Goal: Navigation & Orientation: Understand site structure

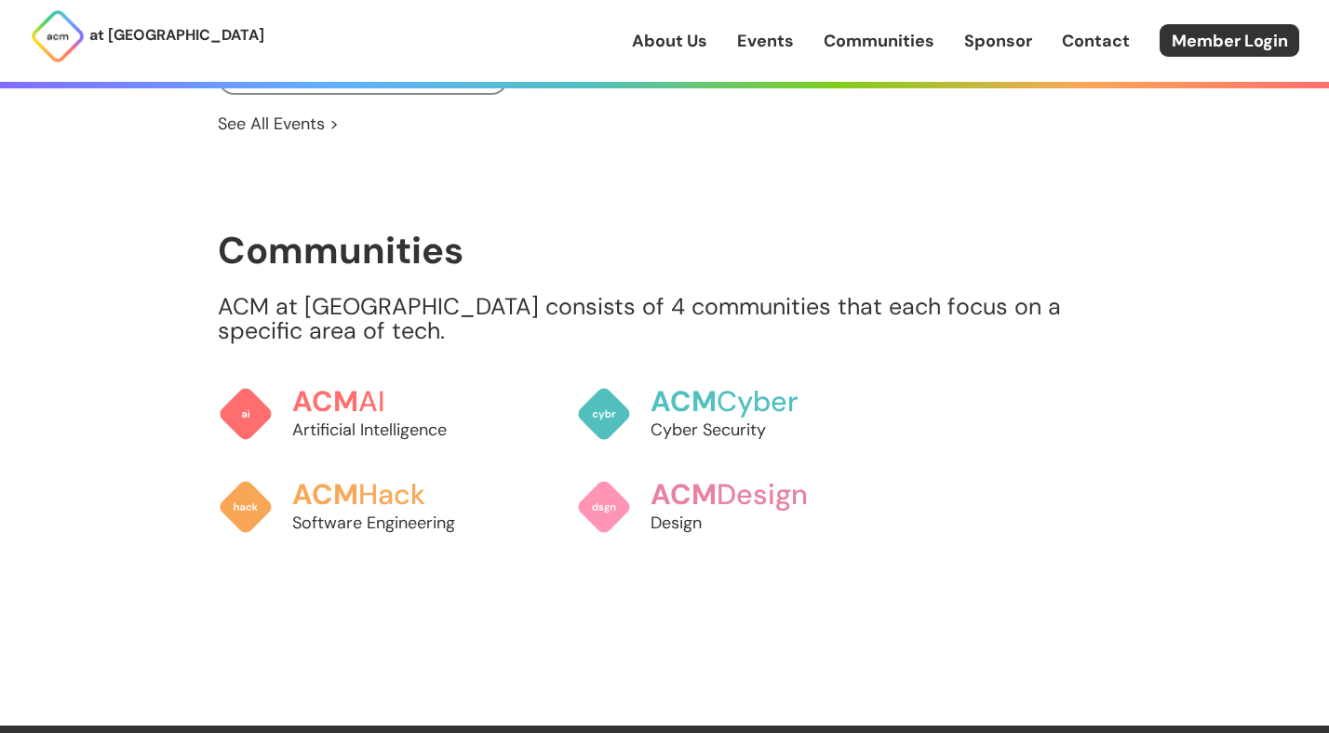
scroll to position [1420, 0]
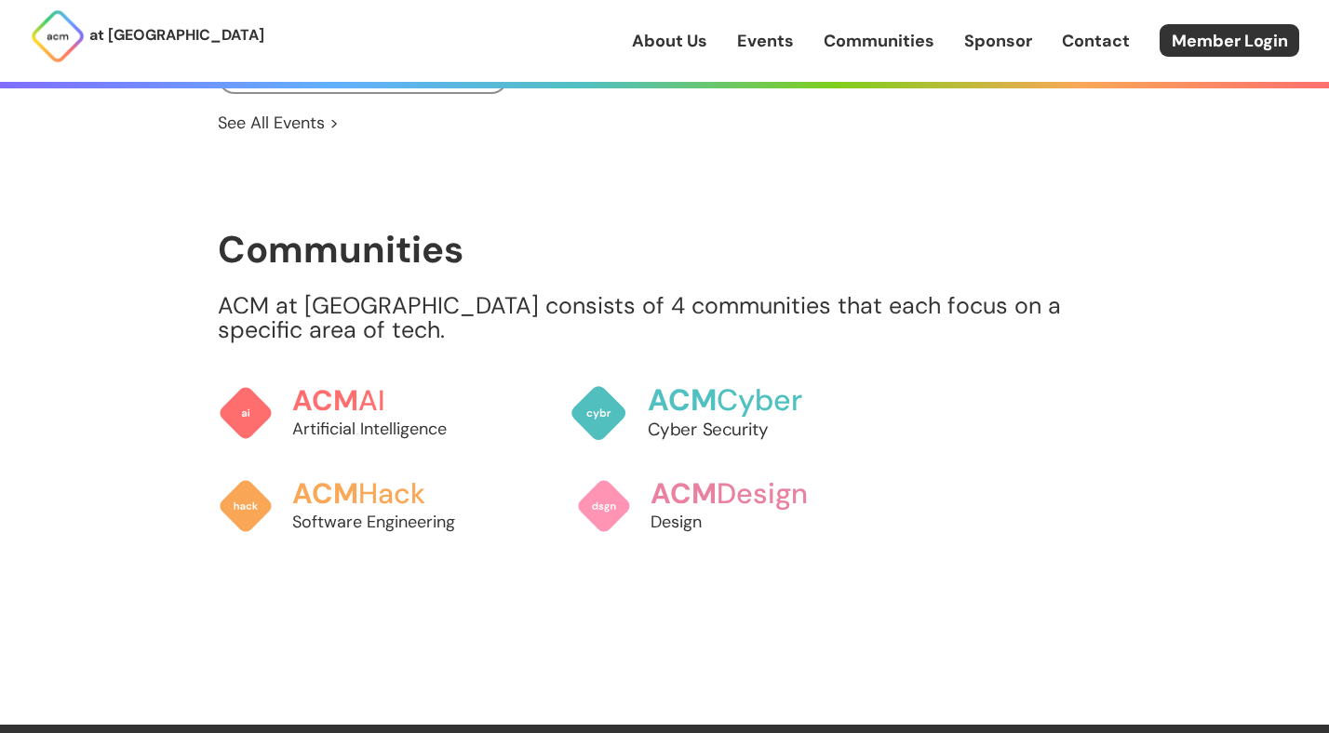
click at [689, 381] on span "ACM" at bounding box center [683, 400] width 70 height 38
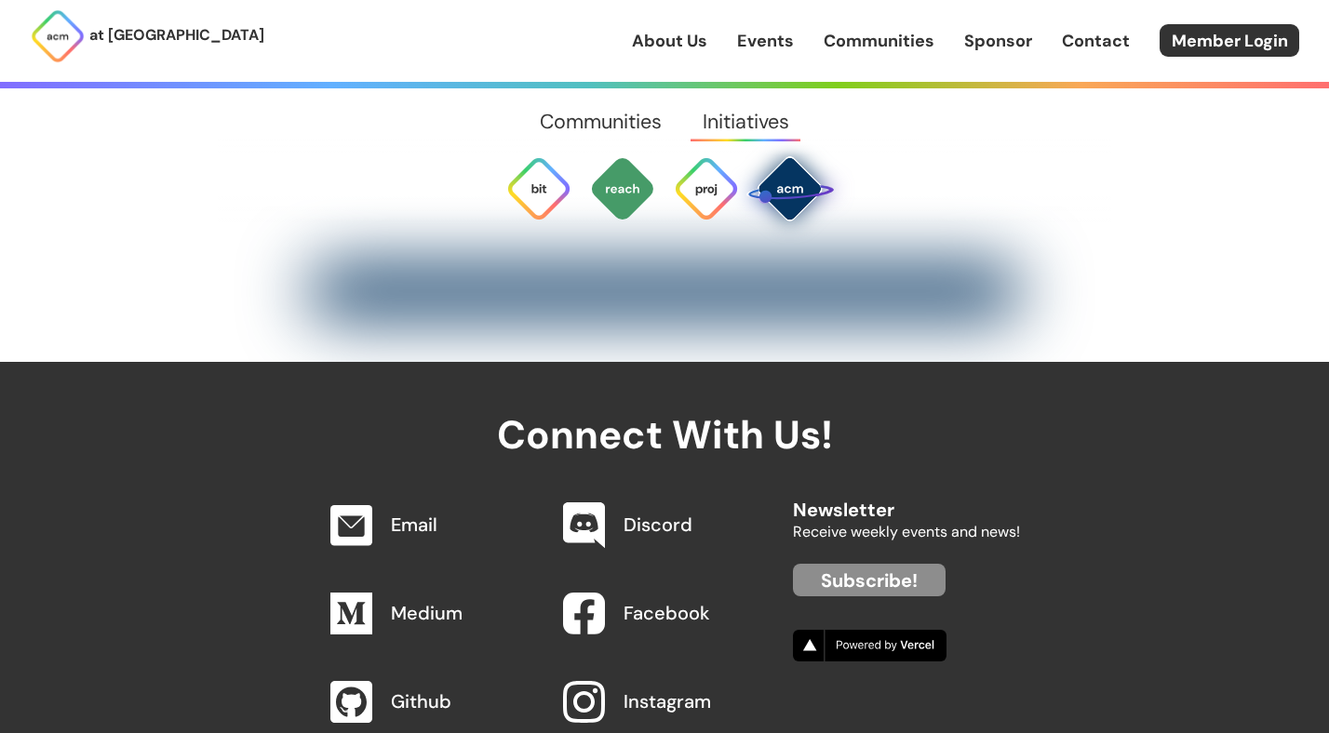
scroll to position [5963, 0]
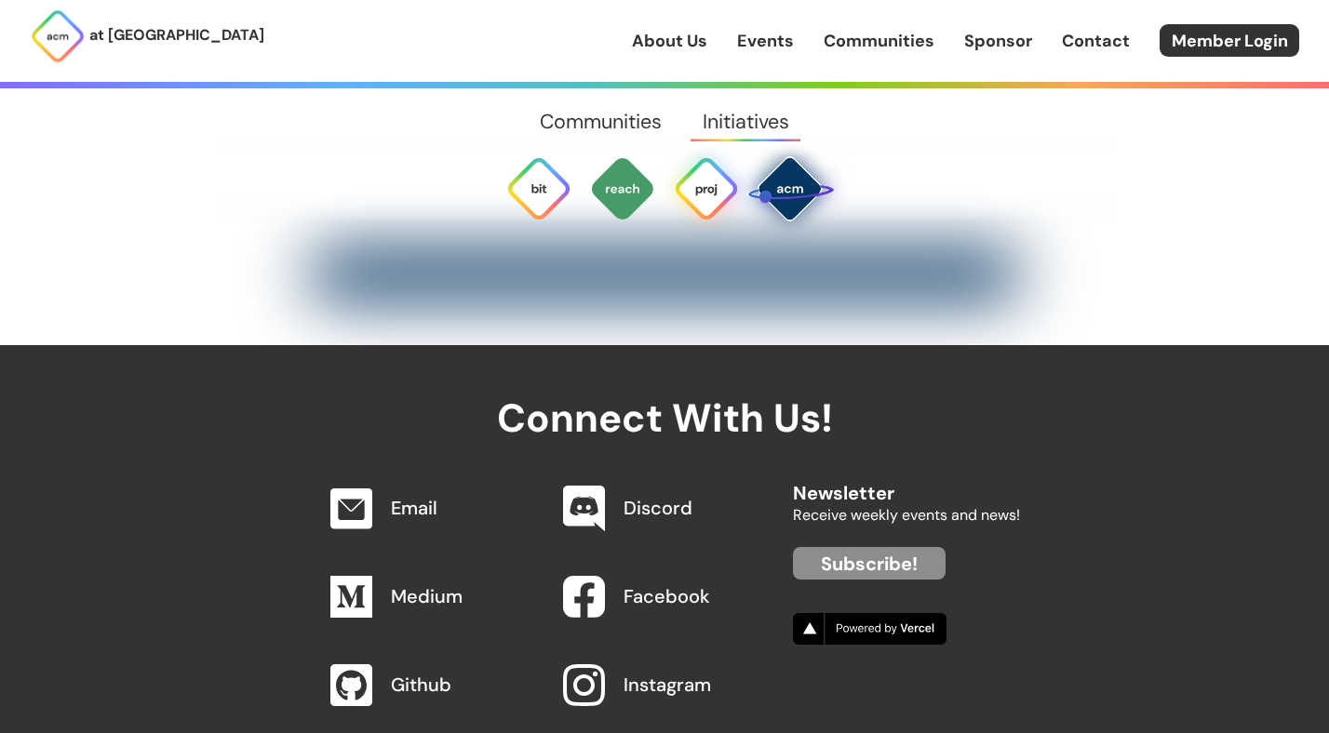
click at [685, 195] on img at bounding box center [706, 188] width 67 height 67
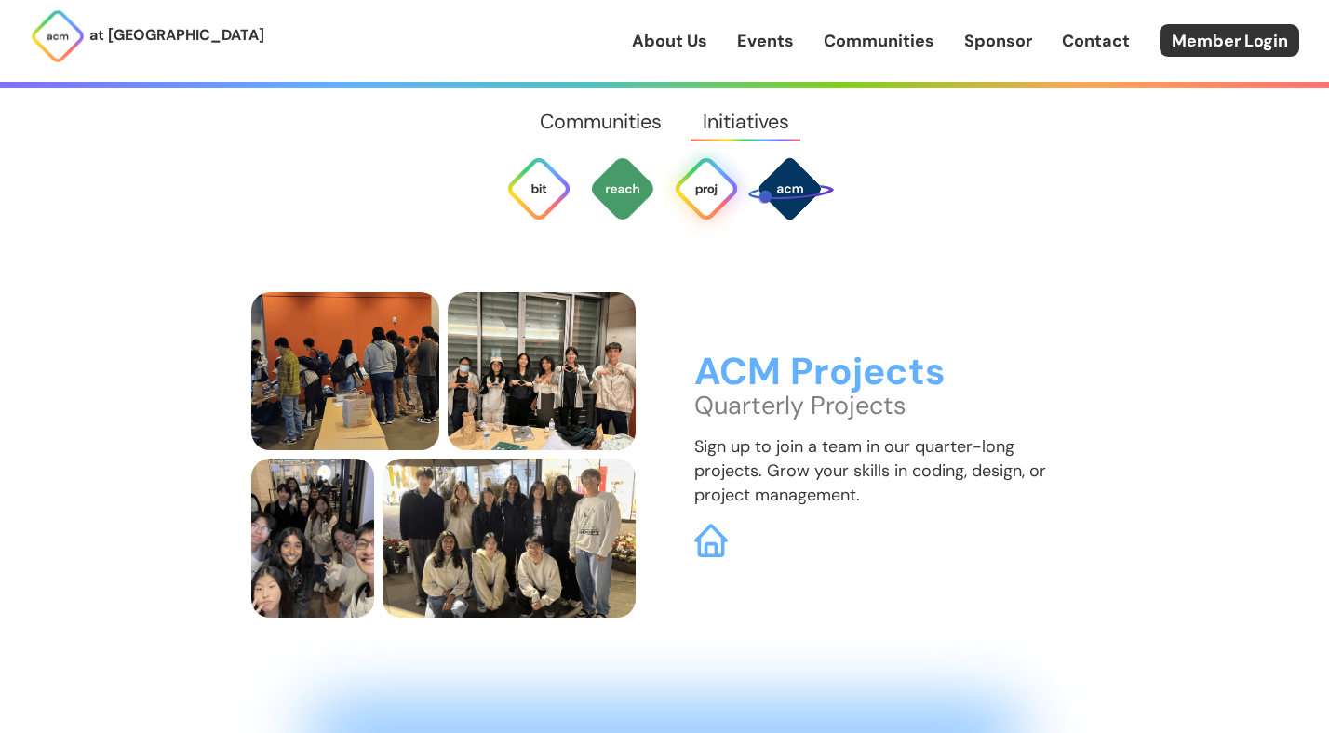
scroll to position [4826, 0]
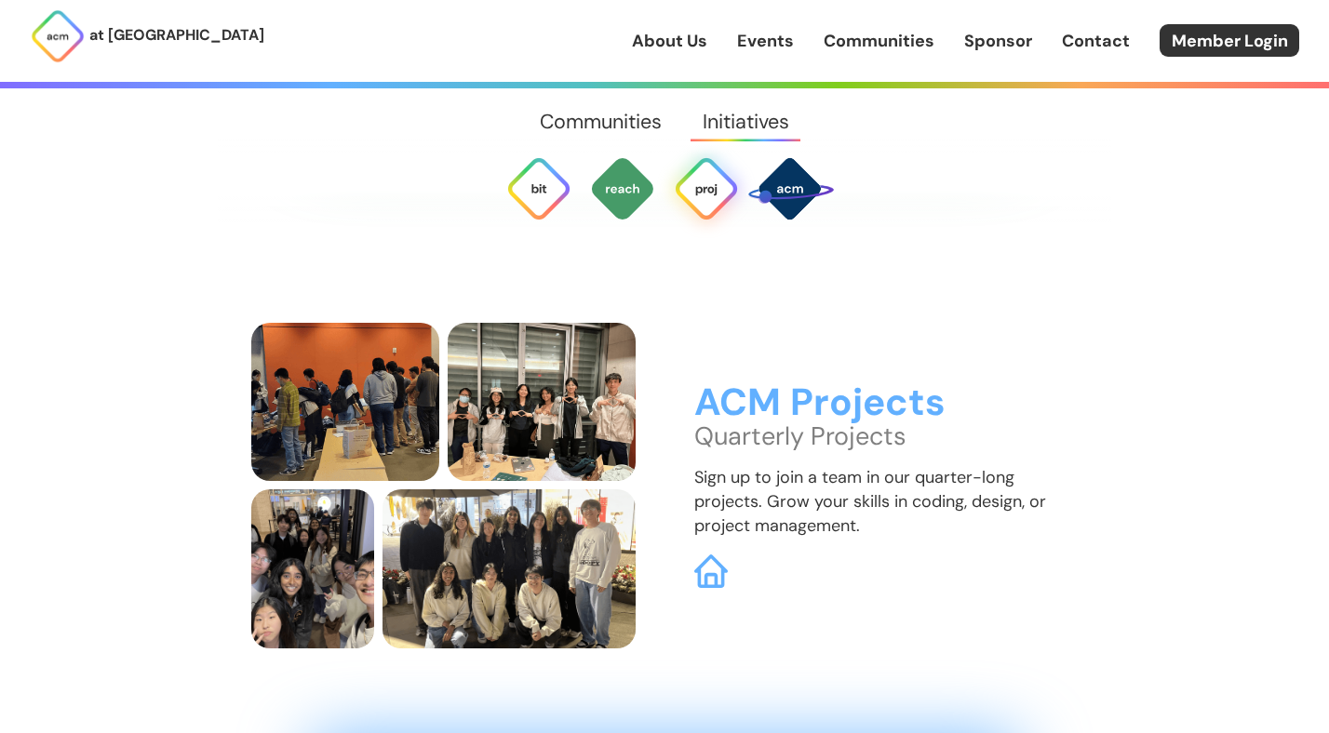
click at [605, 112] on link "Communities" at bounding box center [601, 121] width 162 height 67
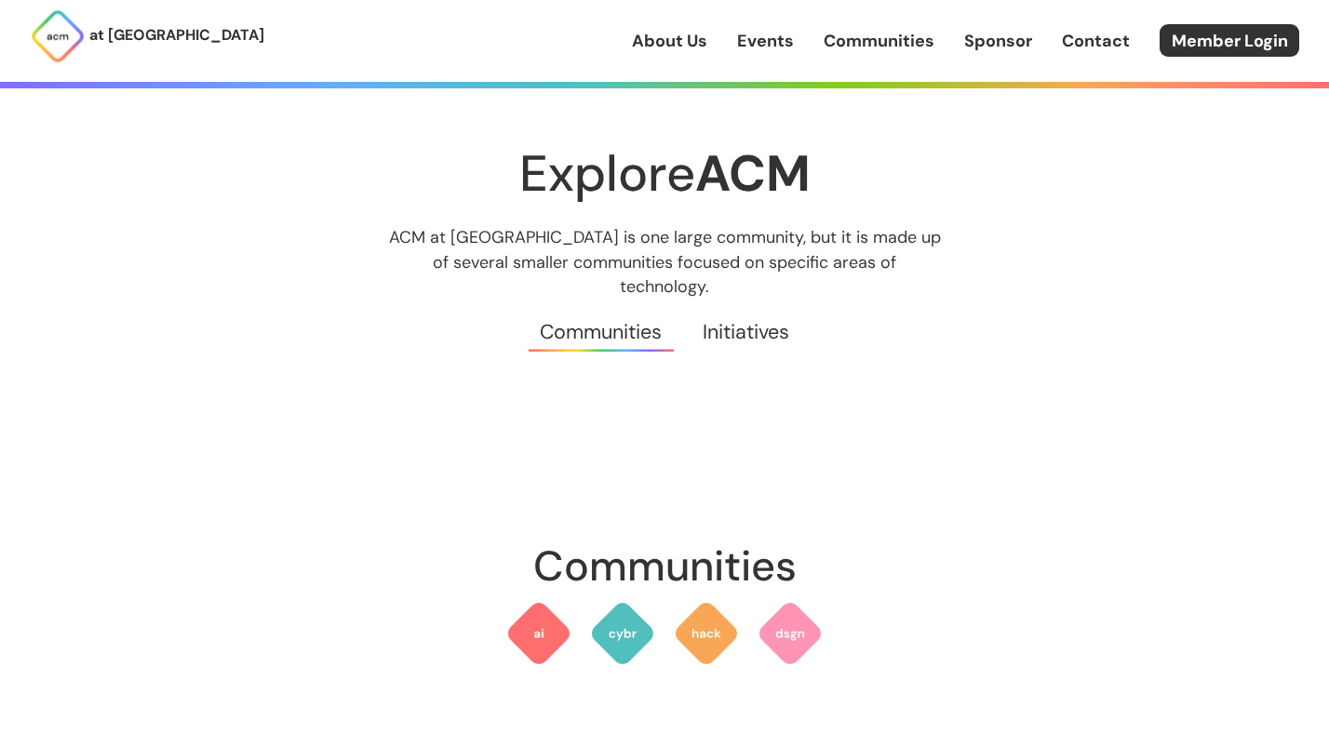
click at [761, 42] on link "Events" at bounding box center [765, 41] width 57 height 24
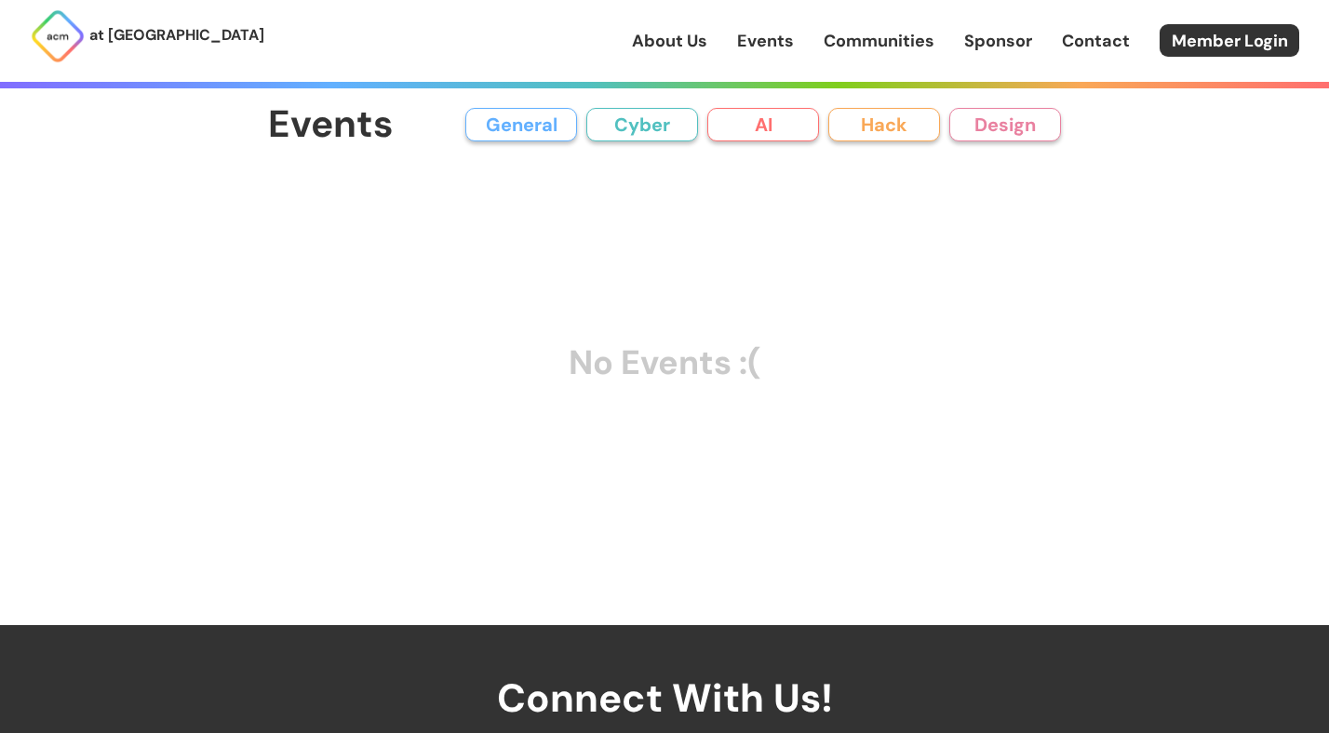
click at [798, 122] on button "AI" at bounding box center [763, 125] width 112 height 34
click at [632, 124] on button "Cyber" at bounding box center [642, 125] width 112 height 34
click at [561, 124] on button "General" at bounding box center [521, 125] width 112 height 34
click at [863, 134] on button "Hack" at bounding box center [884, 125] width 112 height 34
click at [1033, 134] on button "Design" at bounding box center [1005, 125] width 112 height 34
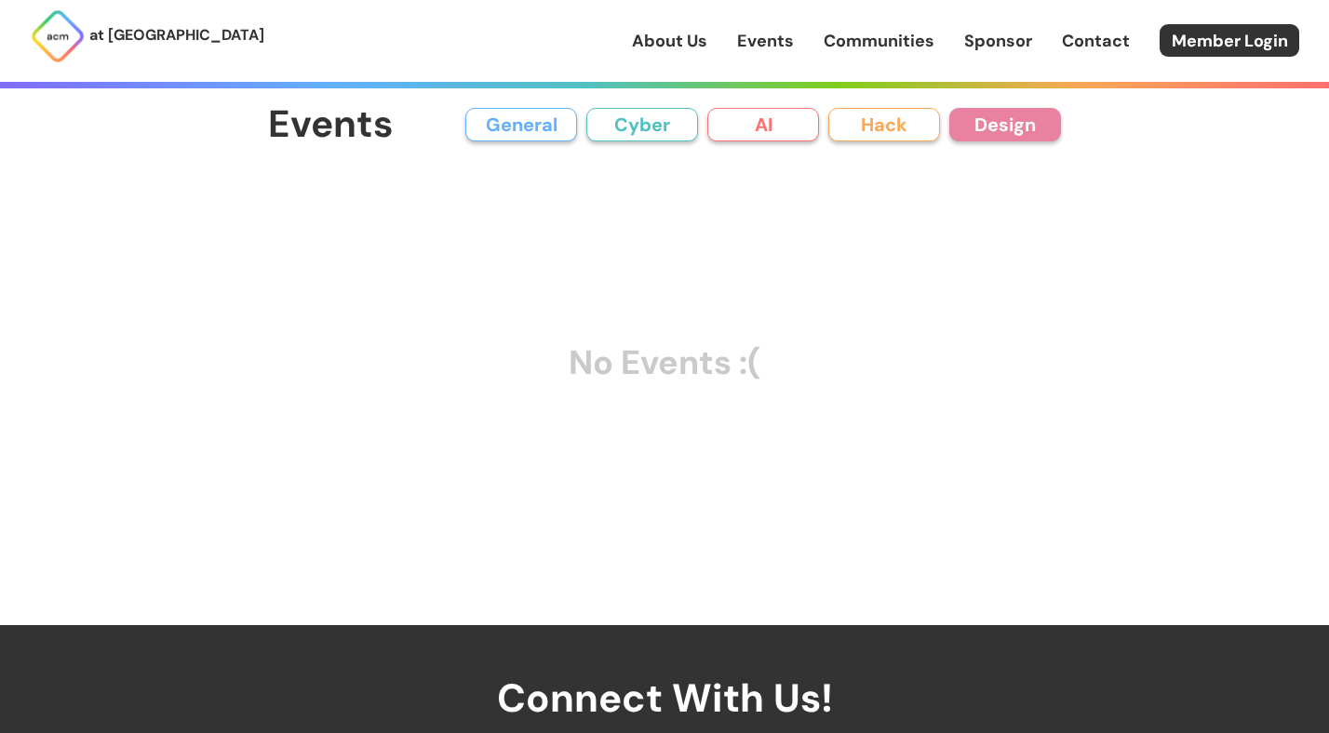
click at [1013, 37] on link "Sponsor" at bounding box center [998, 41] width 68 height 24
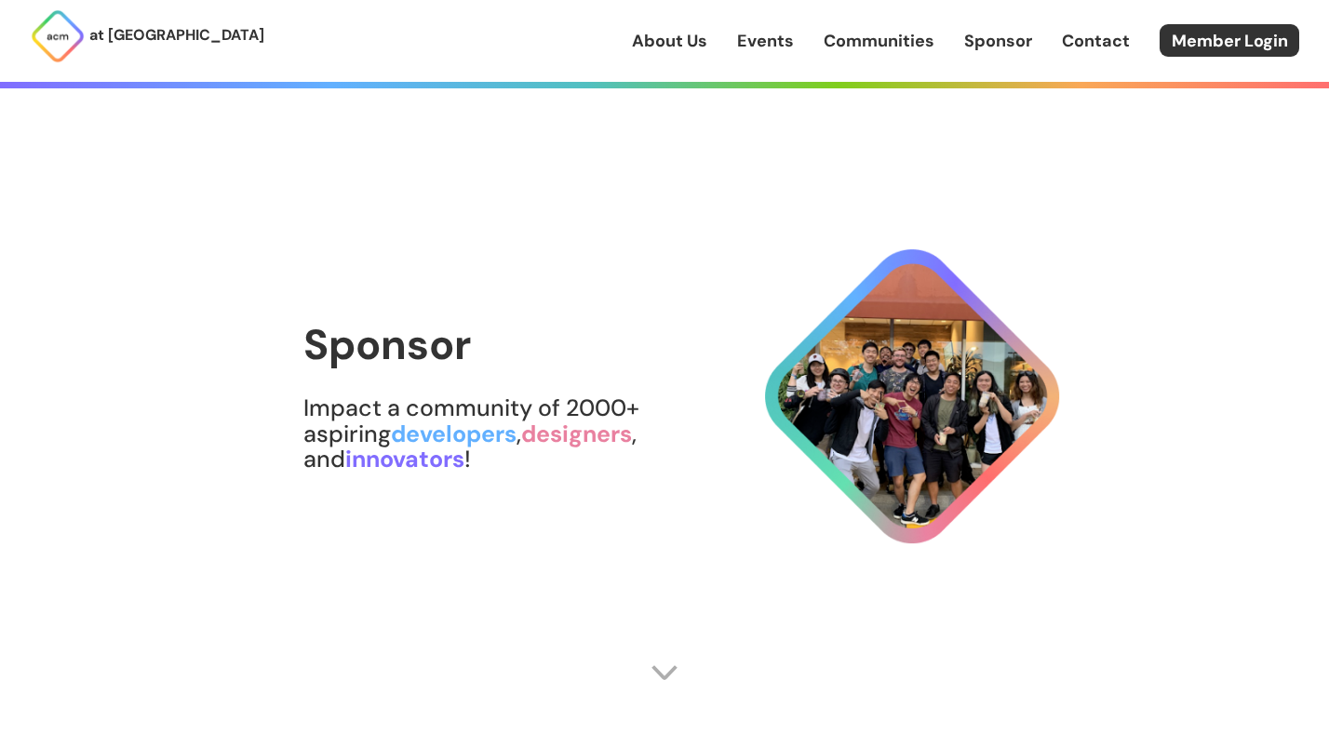
click at [870, 46] on link "Communities" at bounding box center [879, 41] width 111 height 24
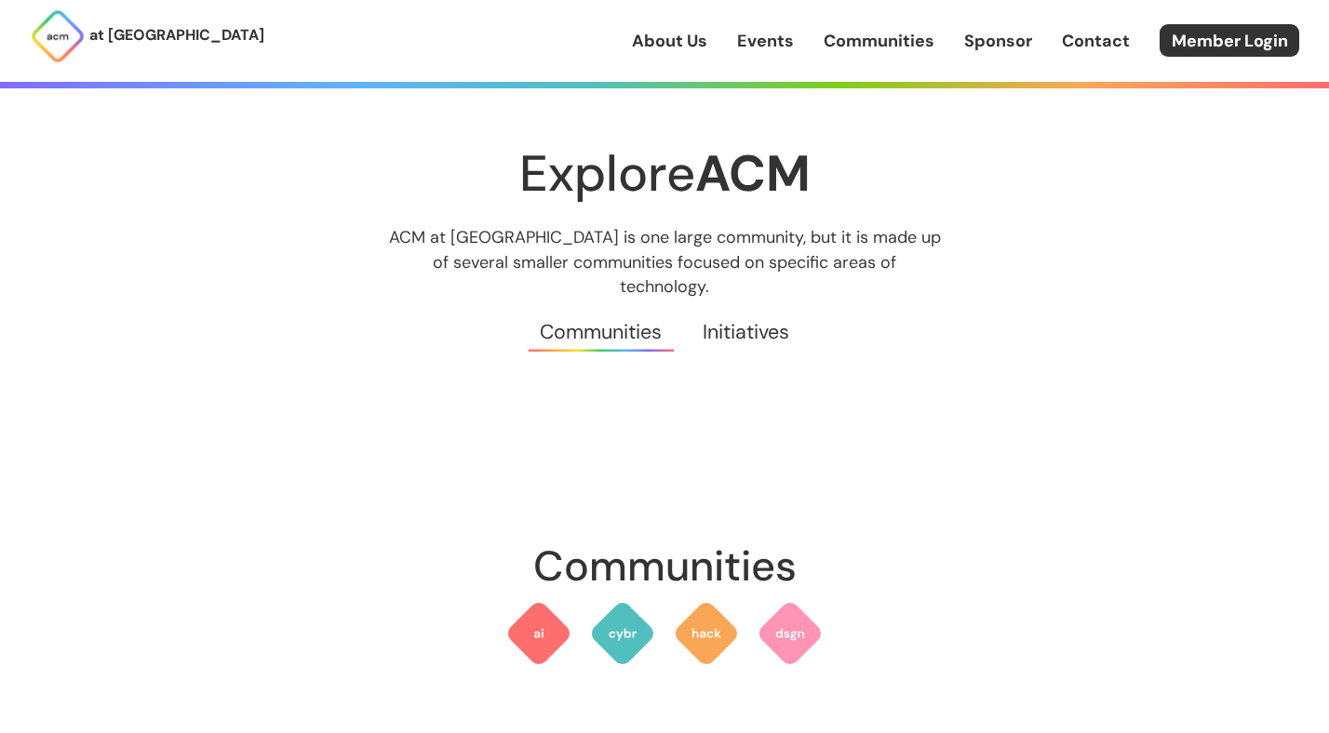
click at [699, 46] on link "About Us" at bounding box center [669, 41] width 75 height 24
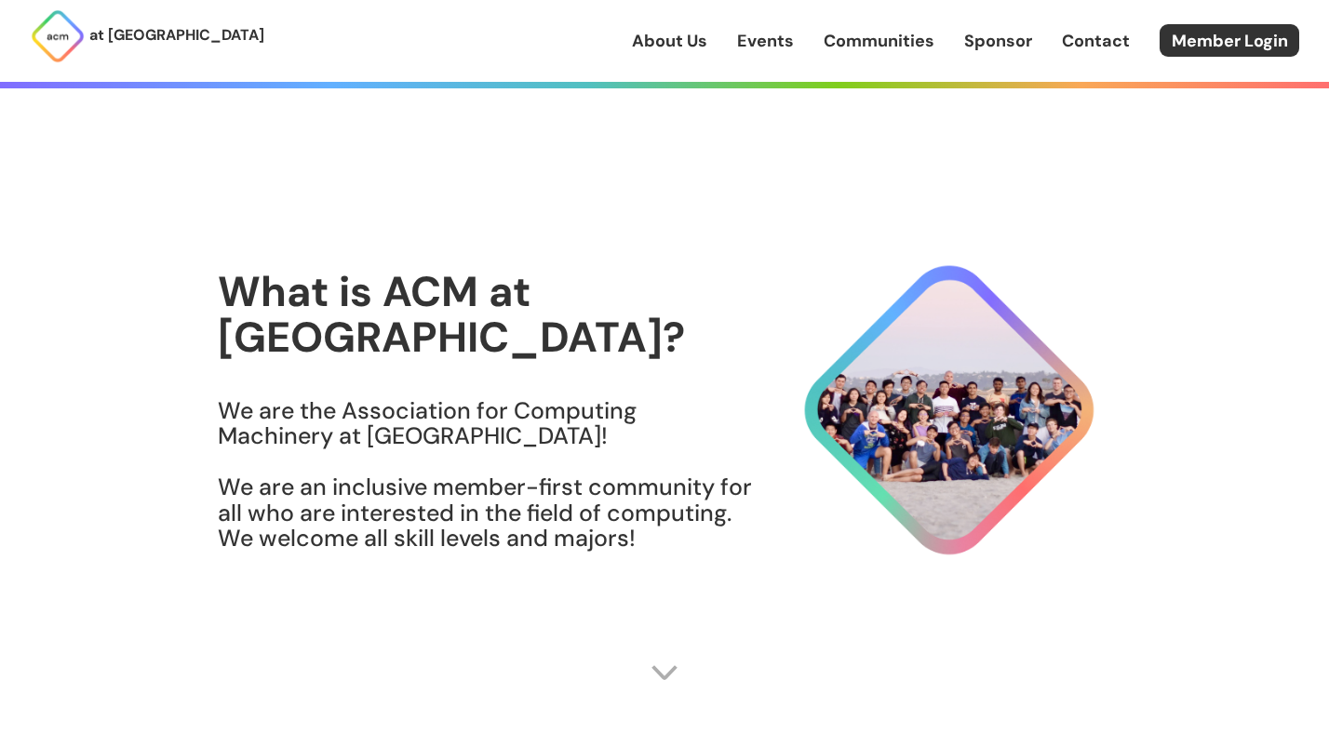
click at [85, 39] on img at bounding box center [58, 36] width 56 height 56
